Goal: Task Accomplishment & Management: Use online tool/utility

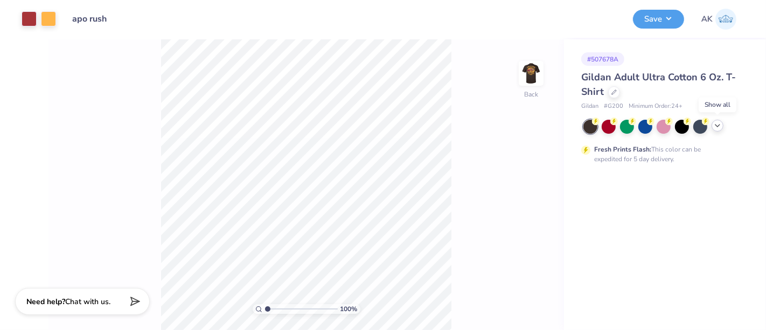
click at [718, 123] on icon at bounding box center [717, 125] width 9 height 9
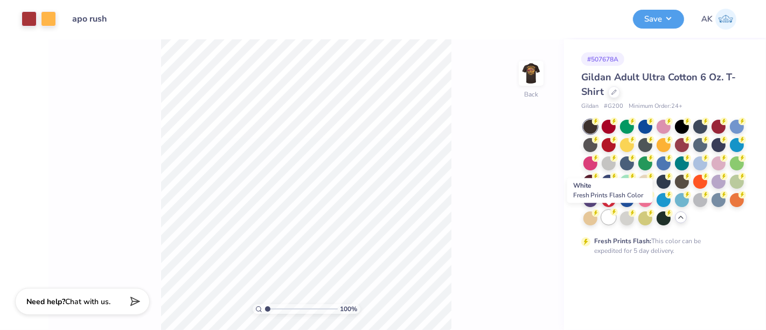
click at [609, 217] on div at bounding box center [609, 217] width 14 height 14
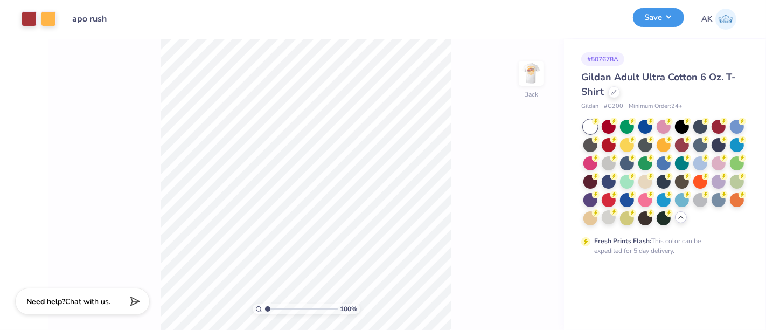
click at [654, 18] on button "Save" at bounding box center [658, 17] width 51 height 19
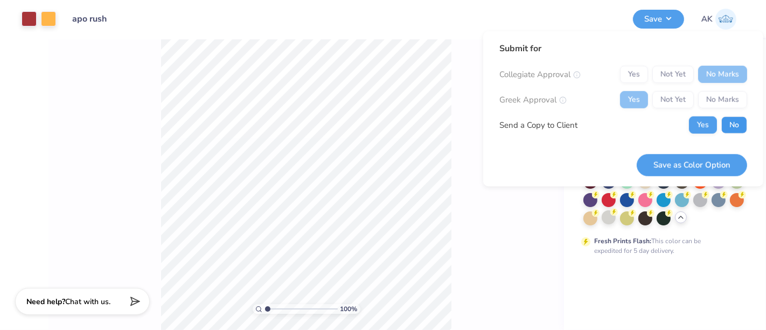
click at [723, 123] on button "No" at bounding box center [734, 124] width 26 height 17
click at [701, 159] on button "Save as Color Option" at bounding box center [692, 165] width 110 height 22
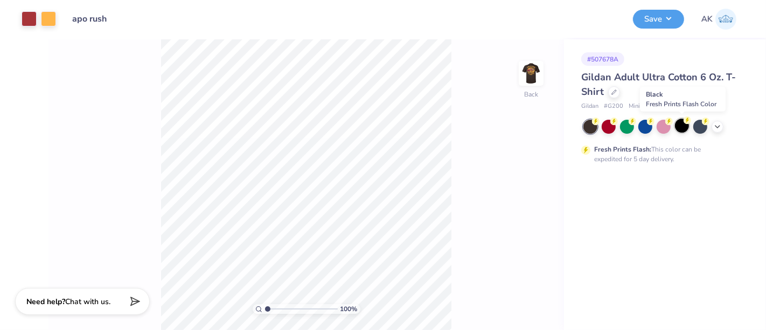
click at [600, 120] on circle at bounding box center [596, 121] width 8 height 8
click at [530, 73] on img at bounding box center [531, 73] width 43 height 43
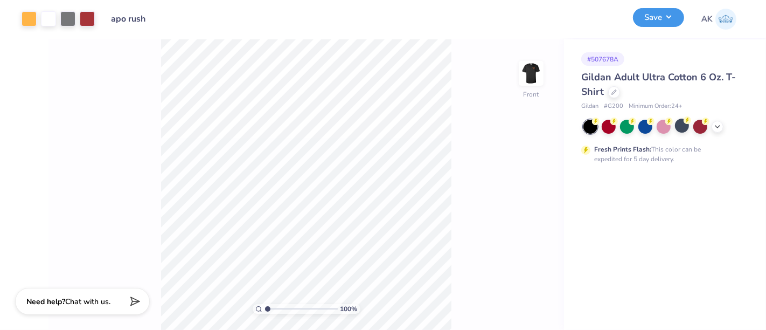
click at [676, 20] on button "Save" at bounding box center [658, 17] width 51 height 19
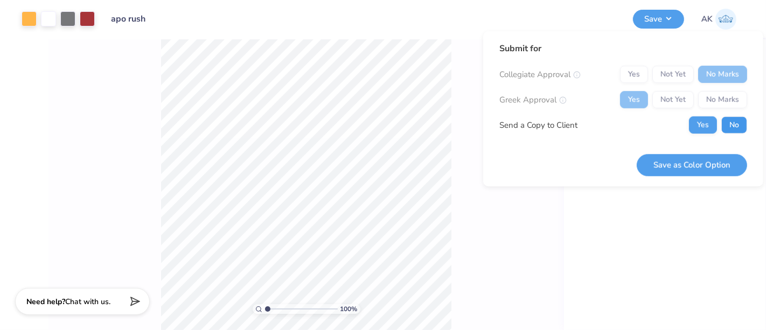
click at [732, 124] on button "No" at bounding box center [734, 124] width 26 height 17
click at [714, 156] on button "Save as Color Option" at bounding box center [692, 165] width 110 height 22
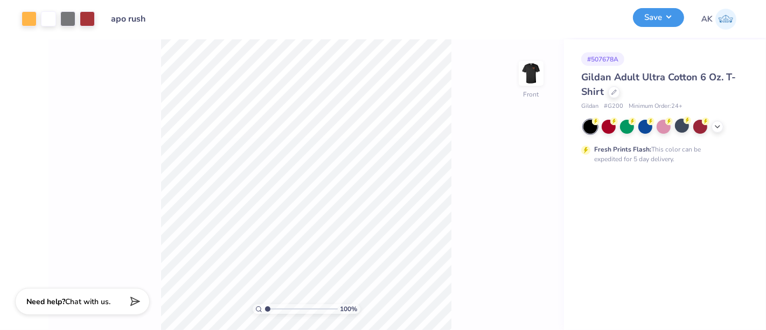
click at [674, 16] on button "Save" at bounding box center [658, 17] width 51 height 19
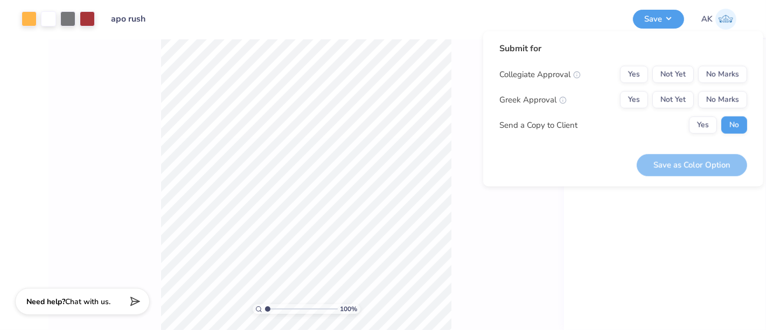
click at [692, 234] on div "# 507678A Gildan Adult Ultra Cotton 6 Oz. T-Shirt Gildan # G200 Minimum Order: …" at bounding box center [665, 184] width 202 height 290
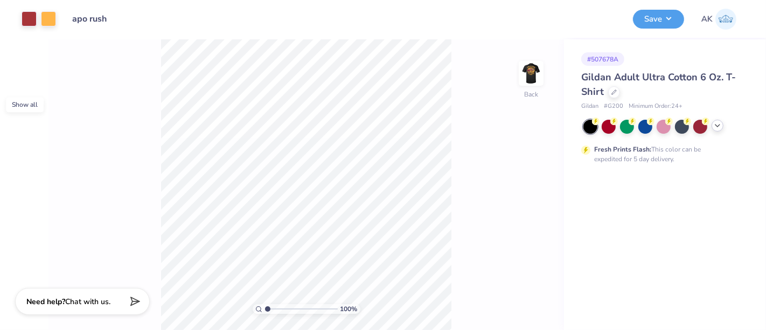
click at [720, 130] on div at bounding box center [718, 126] width 12 height 12
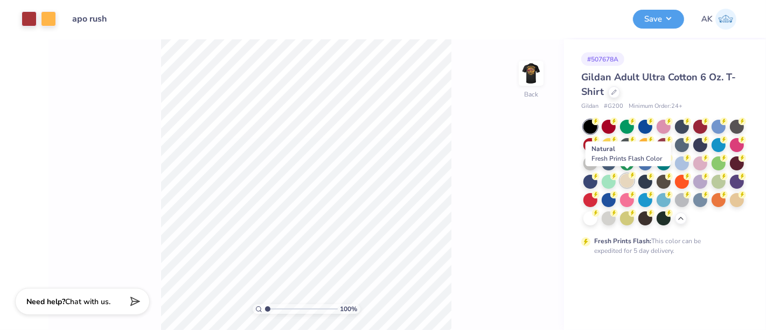
click at [629, 176] on icon at bounding box center [633, 175] width 8 height 8
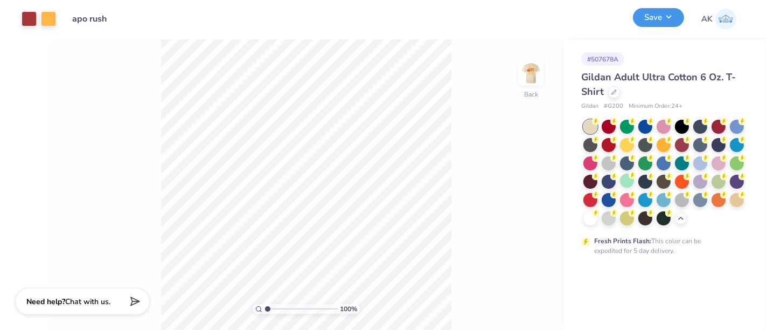
click at [665, 17] on button "Save" at bounding box center [658, 17] width 51 height 19
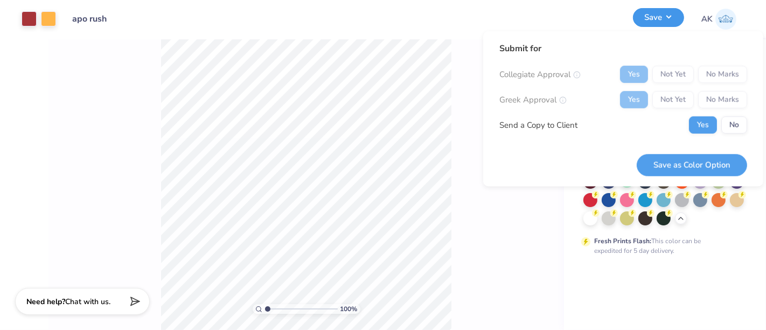
click at [665, 17] on button "Save" at bounding box center [658, 17] width 51 height 19
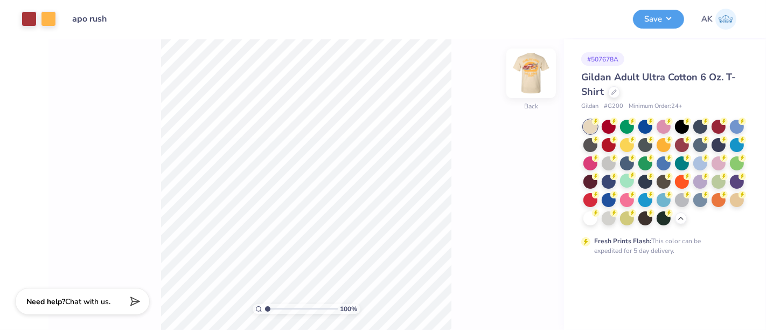
click at [534, 73] on img at bounding box center [531, 73] width 43 height 43
